Goal: Information Seeking & Learning: Learn about a topic

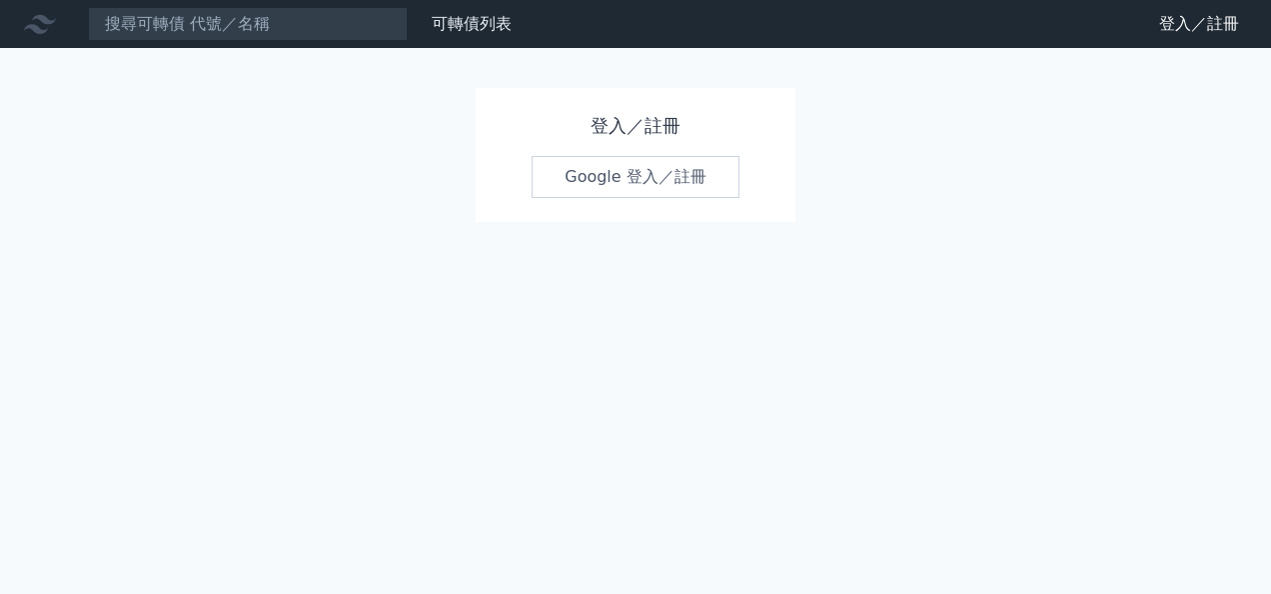
drag, startPoint x: 1136, startPoint y: 444, endPoint x: 1145, endPoint y: 437, distance: 11.4
click at [1137, 444] on div "可轉債列表 財務數據 可轉債列表 財務數據 登入／註冊 登入／註冊 登入／註冊 Google 登入／註冊" at bounding box center [635, 297] width 1271 height 594
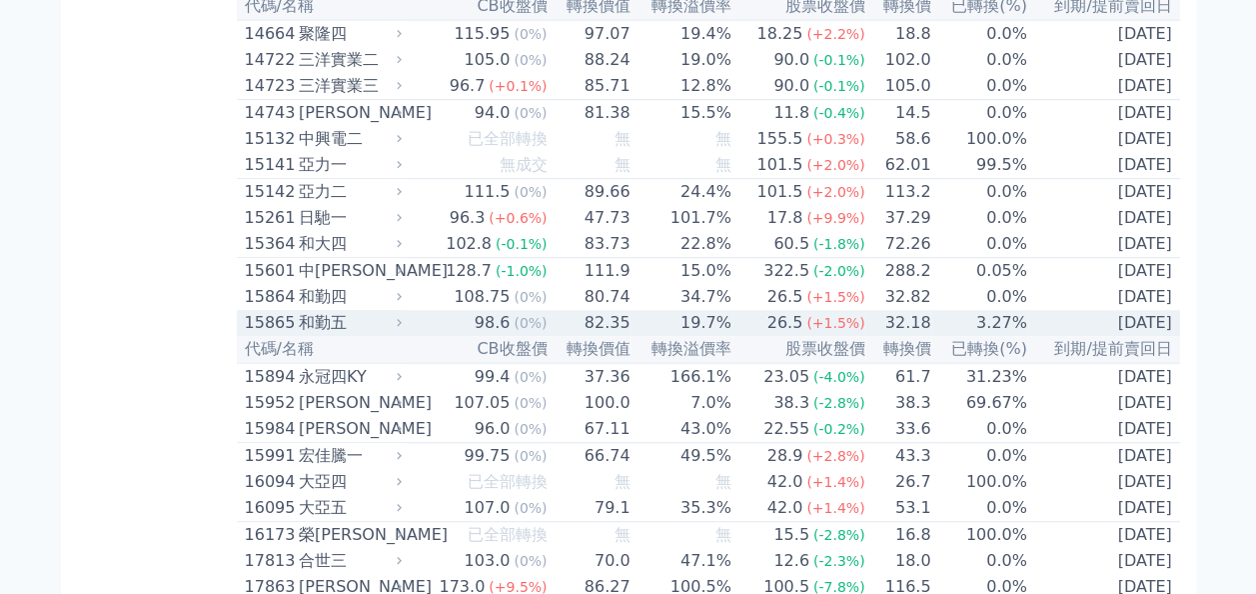
scroll to position [200, 0]
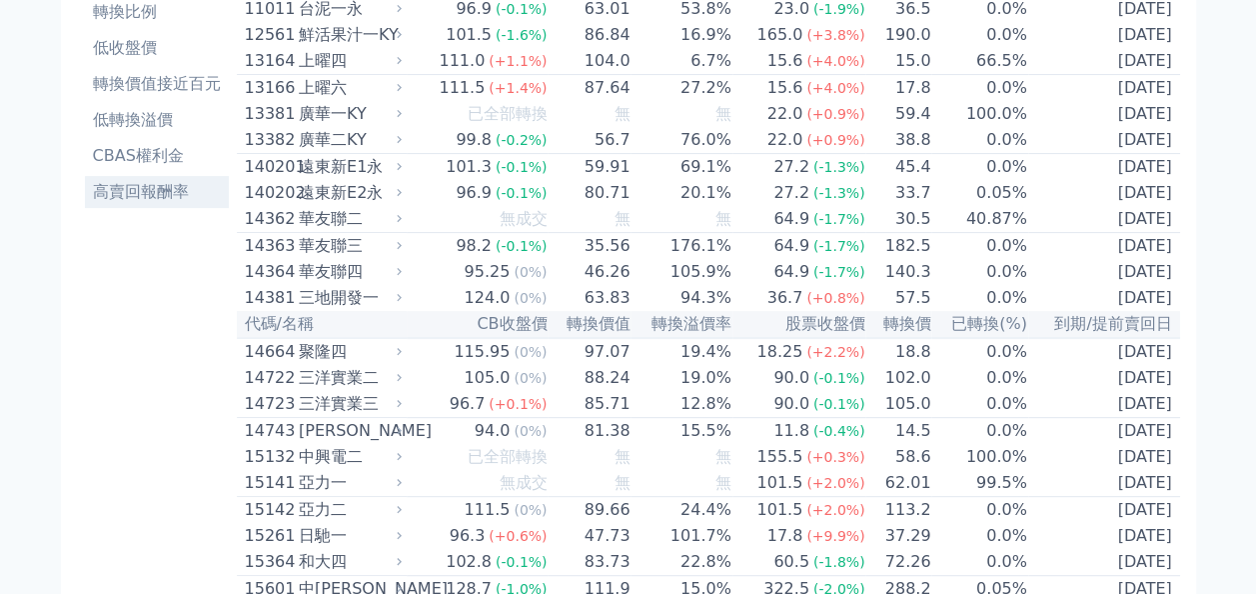
click at [120, 201] on li "高賣回報酬率" at bounding box center [157, 192] width 144 height 24
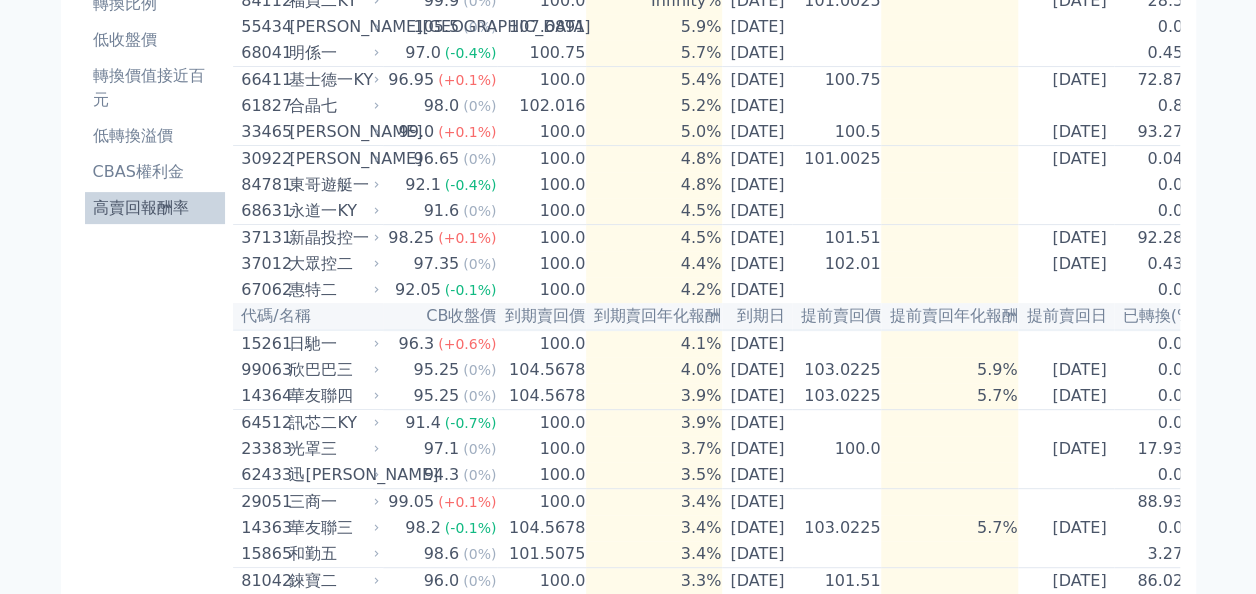
scroll to position [100, 0]
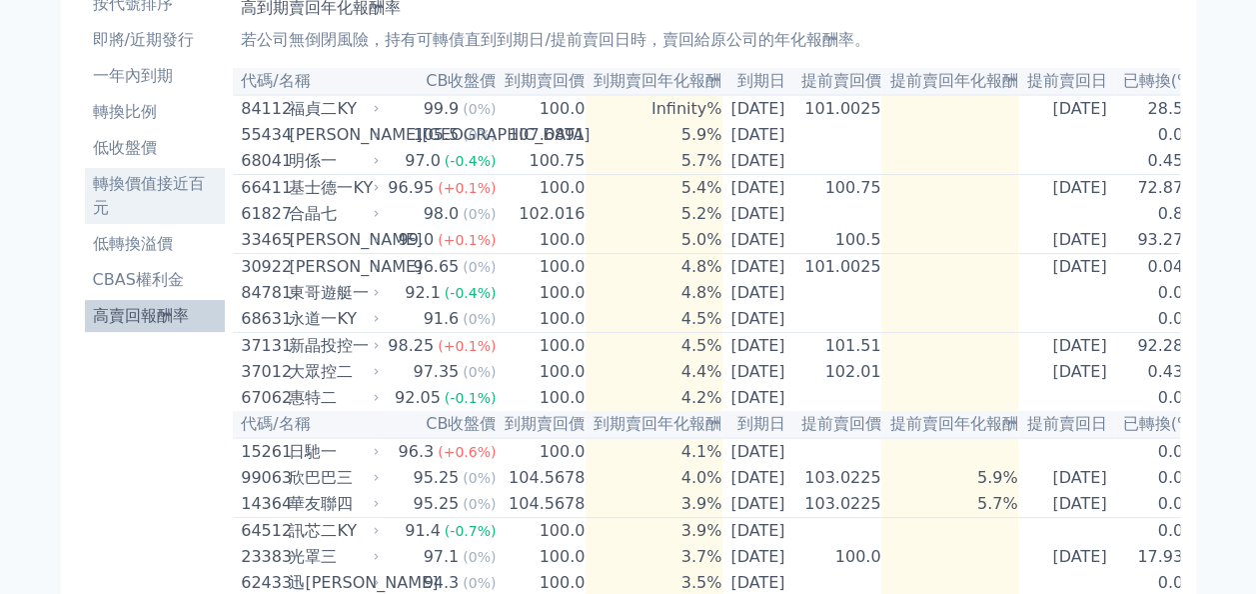
click at [150, 176] on li "轉換價值接近百元" at bounding box center [155, 196] width 141 height 48
click at [114, 183] on li "轉換價值接近百元" at bounding box center [155, 196] width 141 height 48
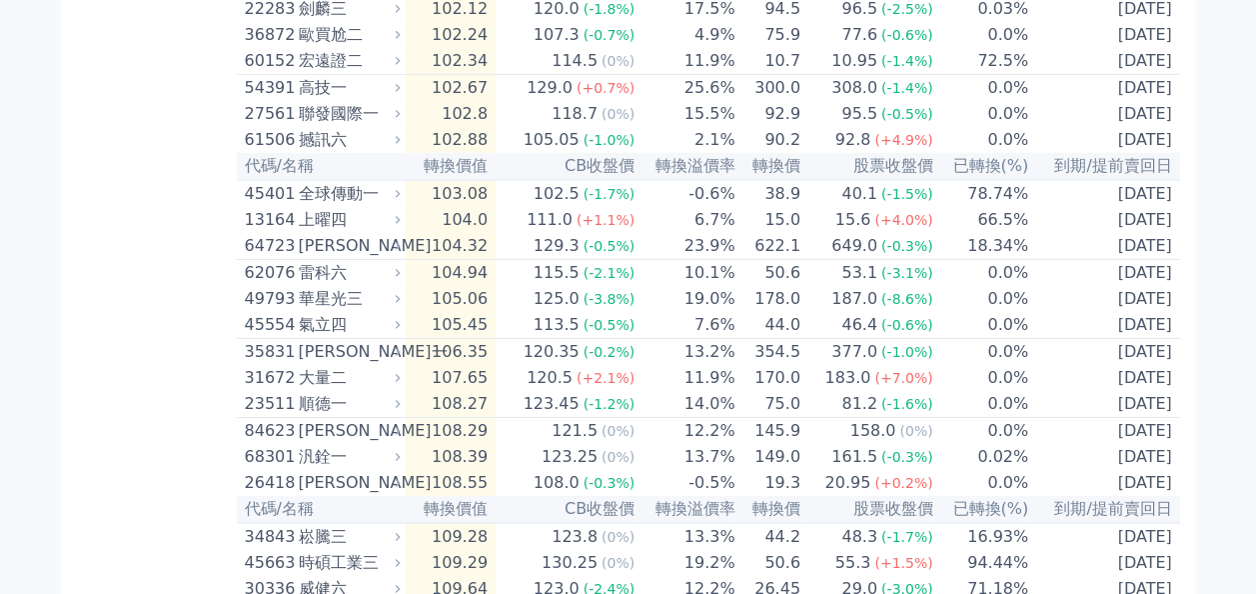
scroll to position [3198, 0]
